Goal: Task Accomplishment & Management: Manage account settings

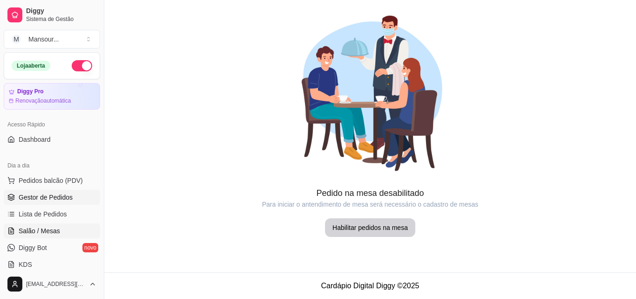
click at [73, 199] on link "Gestor de Pedidos" at bounding box center [52, 197] width 96 height 15
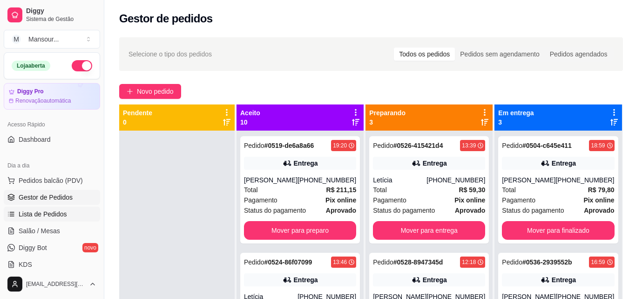
click at [74, 214] on link "Lista de Pedidos" at bounding box center [52, 213] width 96 height 15
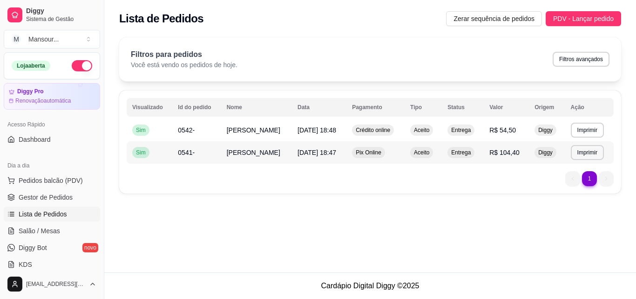
click at [515, 159] on td "R$ 104,40" at bounding box center [506, 152] width 45 height 22
click at [500, 147] on td "R$ 104,40" at bounding box center [506, 152] width 45 height 22
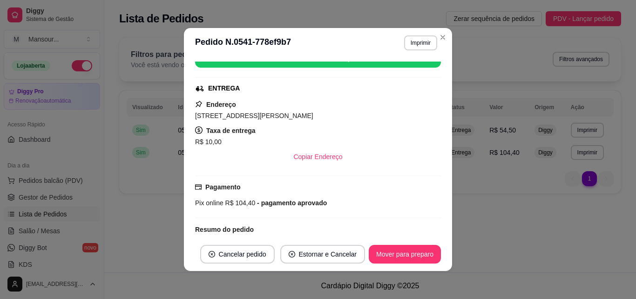
scroll to position [186, 0]
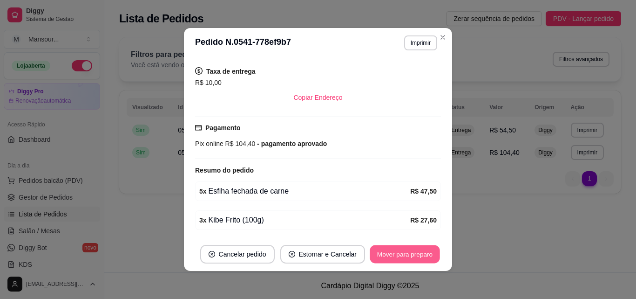
click at [412, 256] on button "Mover para preparo" at bounding box center [405, 254] width 70 height 18
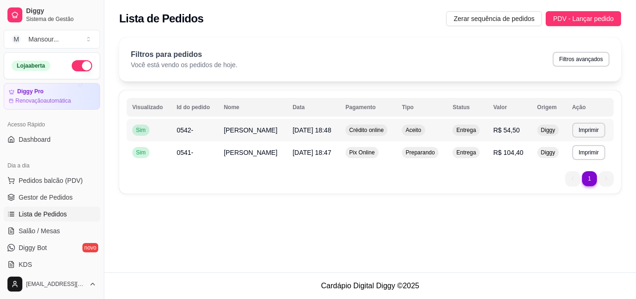
click at [466, 123] on td "Entrega" at bounding box center [467, 130] width 41 height 22
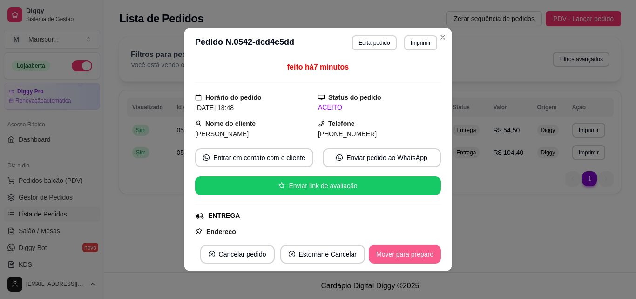
click at [407, 258] on button "Mover para preparo" at bounding box center [405, 254] width 72 height 19
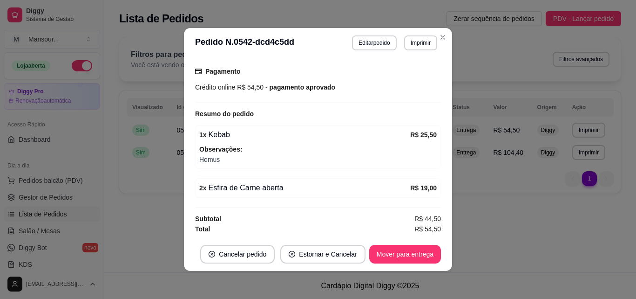
scroll to position [243, 0]
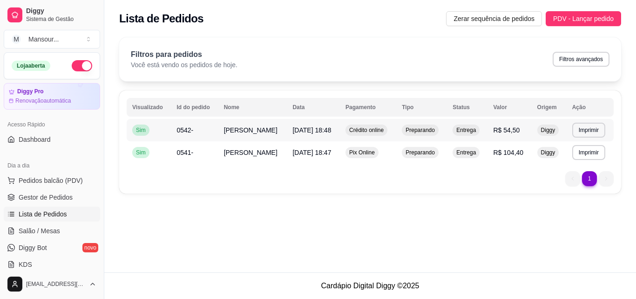
click at [447, 119] on td "Preparando" at bounding box center [421, 130] width 51 height 22
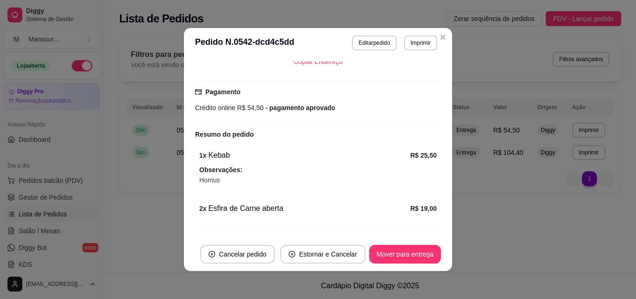
scroll to position [233, 0]
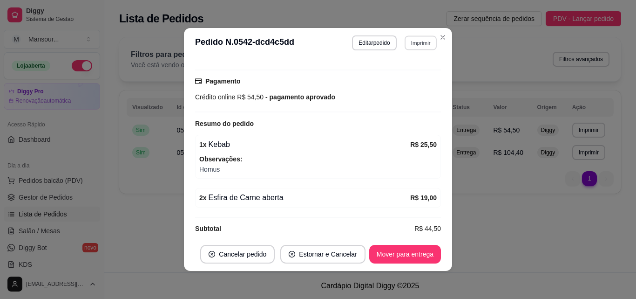
click at [416, 38] on button "Imprimir" at bounding box center [421, 42] width 32 height 14
click at [419, 74] on button "IMPRESSORA" at bounding box center [400, 75] width 65 height 14
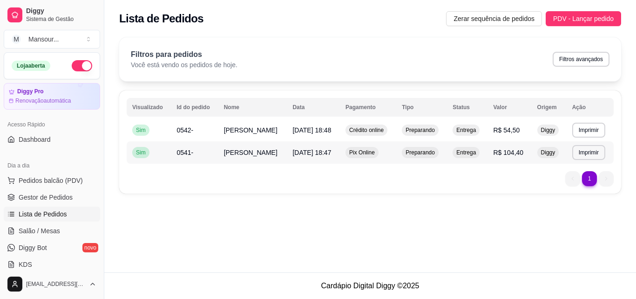
click at [463, 148] on div "Entrega" at bounding box center [466, 152] width 27 height 11
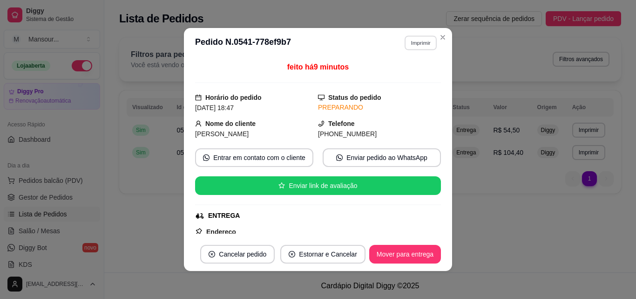
click at [412, 37] on button "Imprimir" at bounding box center [421, 42] width 32 height 14
click at [415, 70] on button "IMPRESSORA" at bounding box center [401, 75] width 68 height 15
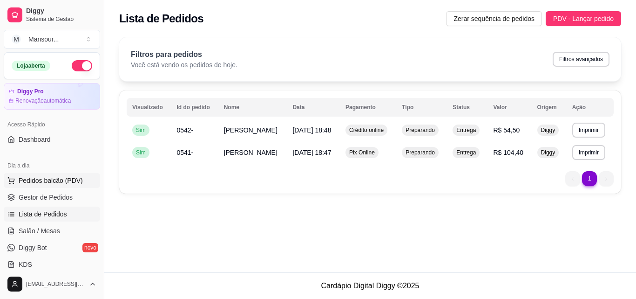
click at [57, 178] on span "Pedidos balcão (PDV)" at bounding box center [51, 180] width 64 height 9
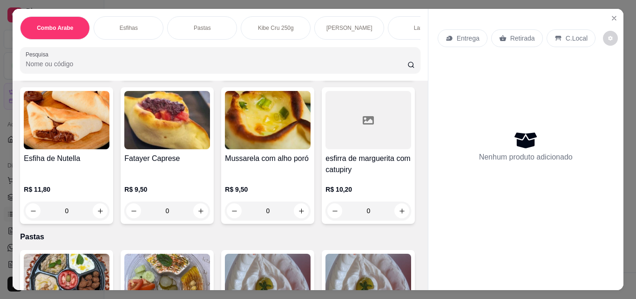
scroll to position [373, 0]
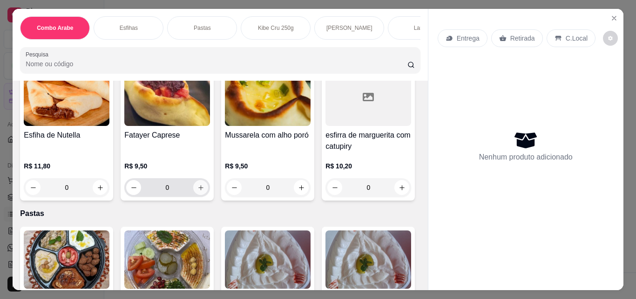
click at [208, 181] on button "increase-product-quantity" at bounding box center [200, 187] width 15 height 15
type input "1"
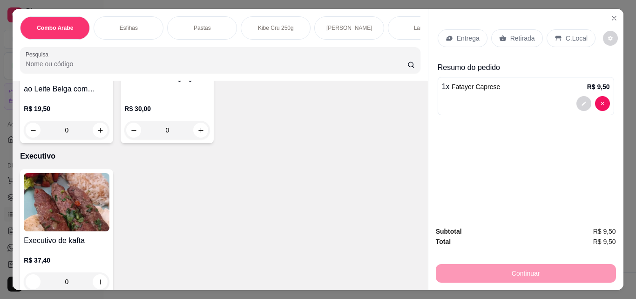
scroll to position [2423, 0]
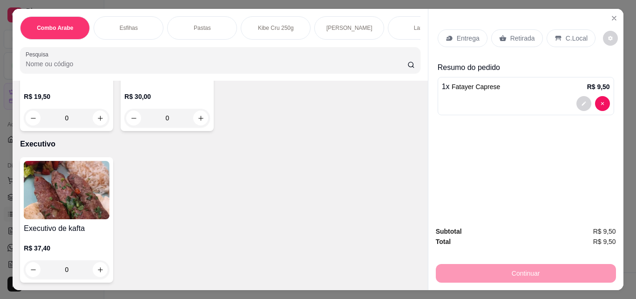
type input "2"
